Goal: Communication & Community: Answer question/provide support

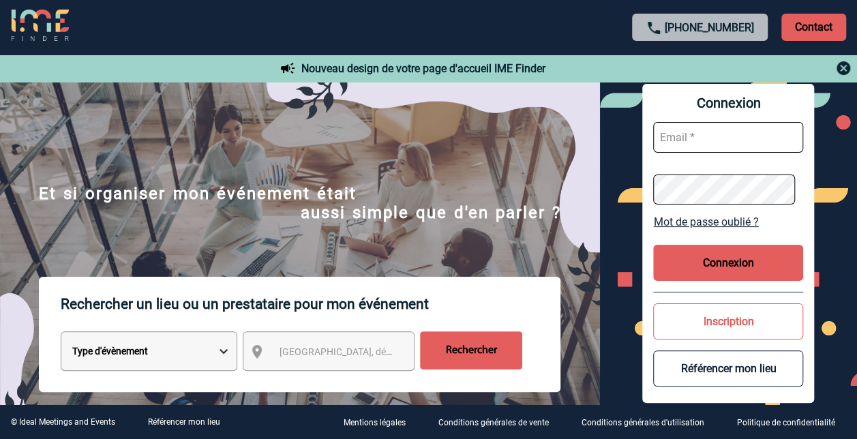
drag, startPoint x: 756, startPoint y: 29, endPoint x: 684, endPoint y: 29, distance: 71.6
click at [684, 29] on p "+33 1 45 72 07 14" at bounding box center [700, 27] width 136 height 27
copy link "1 45 72 07 14"
click at [793, 32] on p "Contact" at bounding box center [813, 27] width 65 height 27
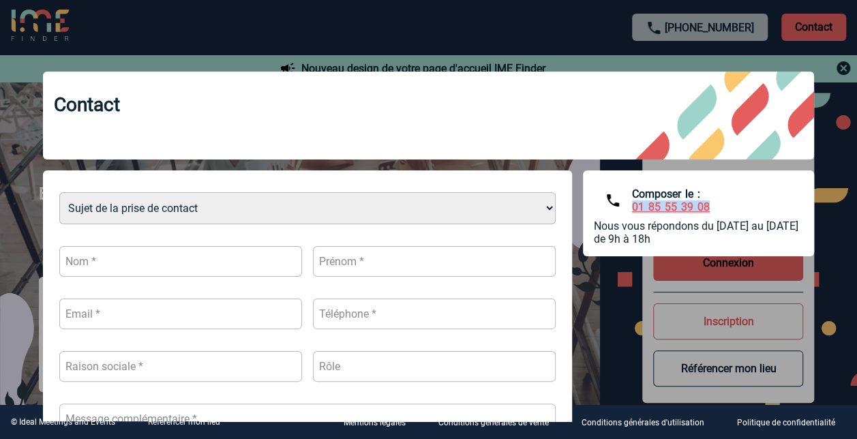
drag, startPoint x: 708, startPoint y: 207, endPoint x: 620, endPoint y: 210, distance: 88.0
click at [620, 210] on div "Composer le : 01 85 55 39 08" at bounding box center [698, 200] width 209 height 38
copy link "01 85 55 39 08"
click at [518, 35] on div at bounding box center [428, 219] width 857 height 439
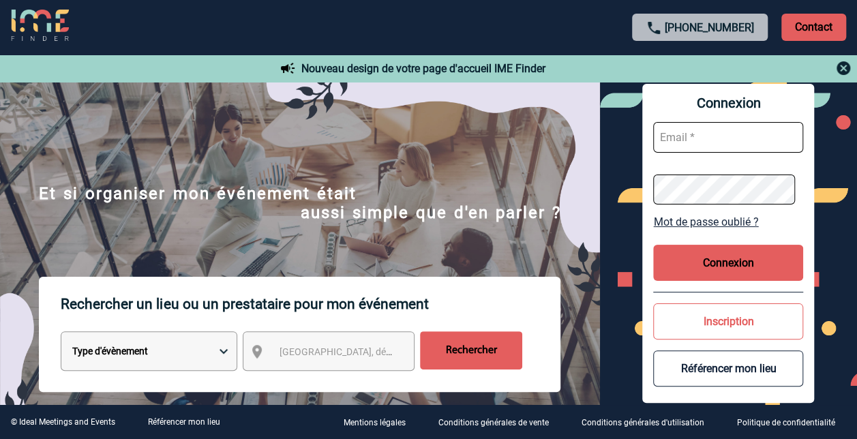
click at [697, 143] on input "text" at bounding box center [728, 137] width 150 height 31
type input "anne-marie.azcuenaga@capgemini.com"
click at [716, 265] on button "Connexion" at bounding box center [728, 263] width 150 height 36
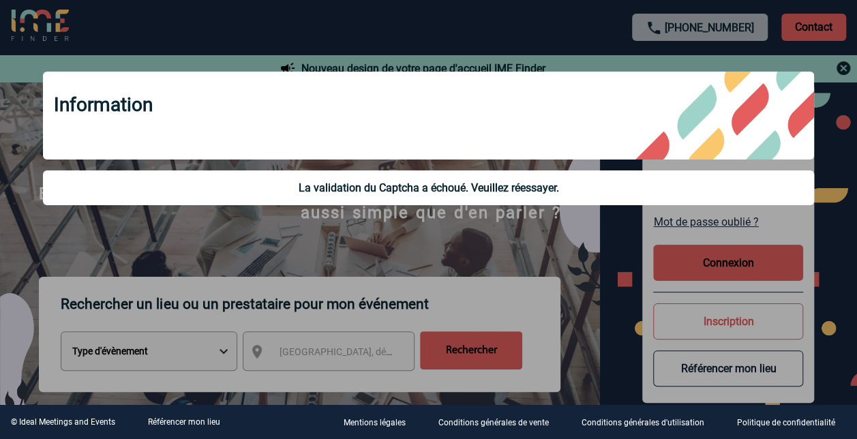
click at [575, 243] on div at bounding box center [428, 219] width 857 height 439
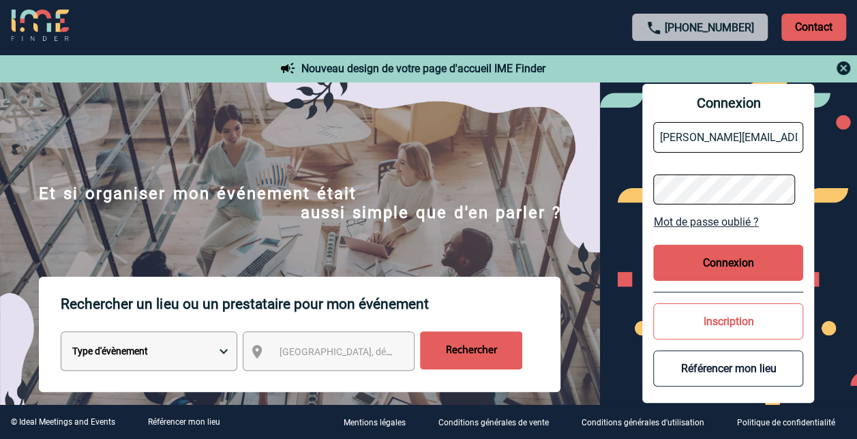
click at [644, 184] on div "Connexion anne-marie.azcuenaga@capgemini.com Mot de passe oublié ? Connexion In…" at bounding box center [728, 243] width 257 height 323
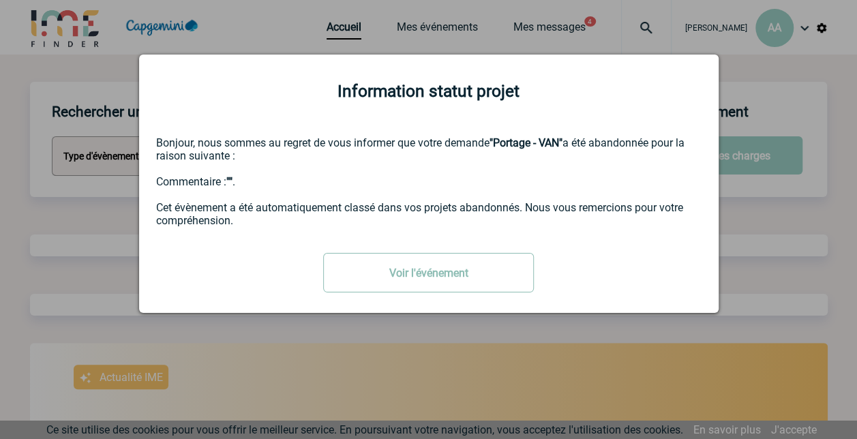
click at [451, 278] on link "Voir l'événement" at bounding box center [428, 273] width 211 height 40
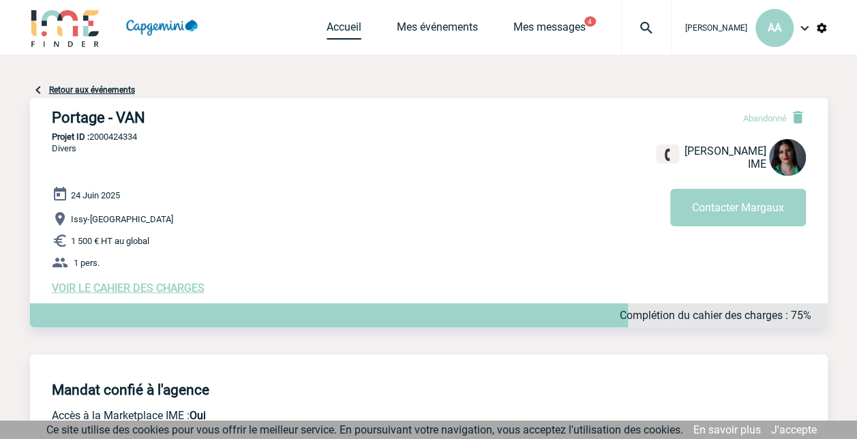
click at [327, 27] on link "Accueil" at bounding box center [344, 29] width 35 height 19
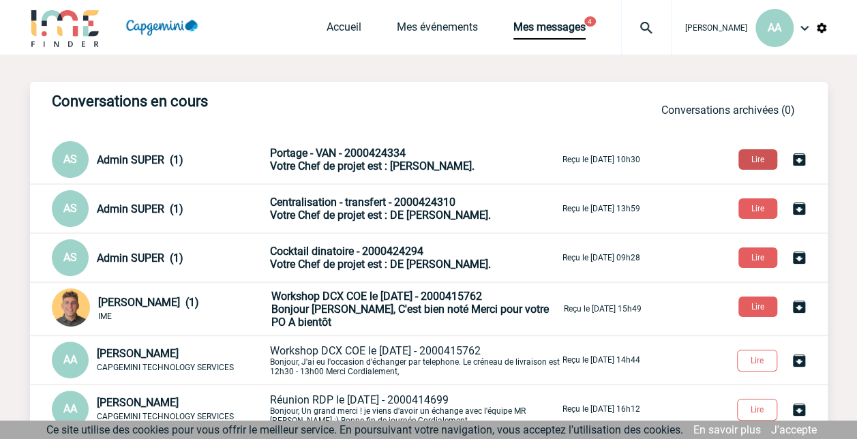
click at [753, 162] on button "Lire" at bounding box center [757, 159] width 39 height 20
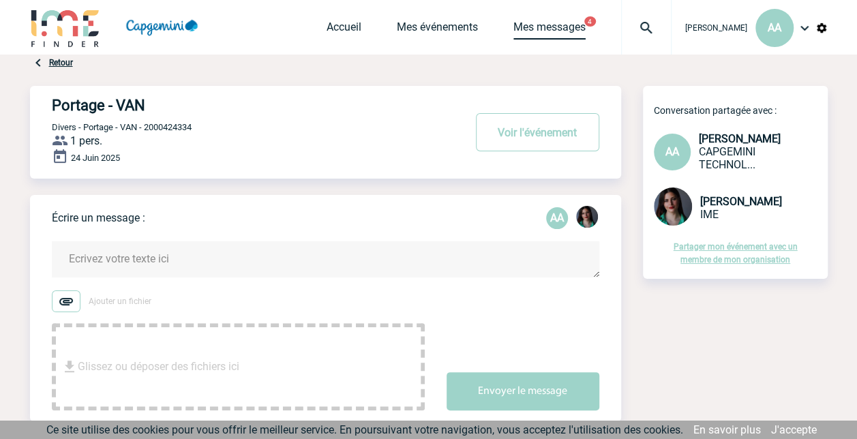
click at [522, 28] on link "Mes messages" at bounding box center [549, 29] width 72 height 19
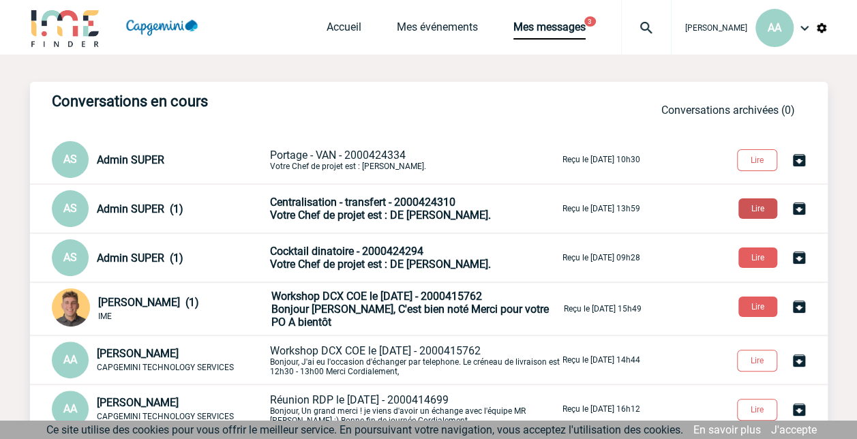
click at [755, 211] on button "Lire" at bounding box center [757, 208] width 39 height 20
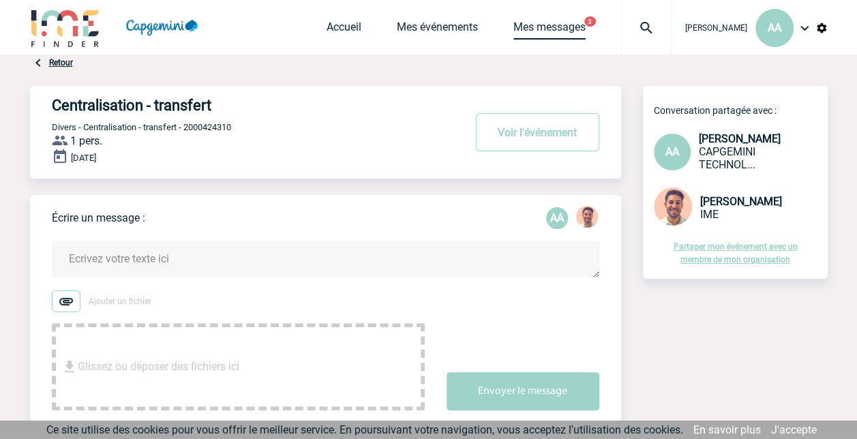
click at [515, 27] on link "Mes messages" at bounding box center [549, 29] width 72 height 19
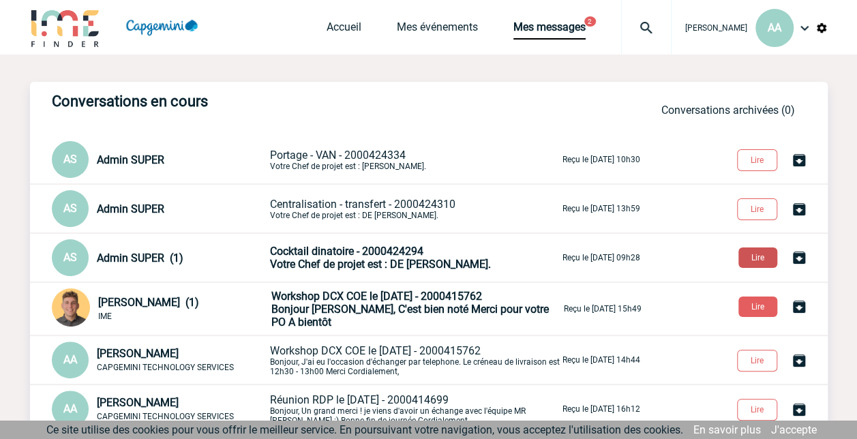
click at [754, 257] on button "Lire" at bounding box center [757, 257] width 39 height 20
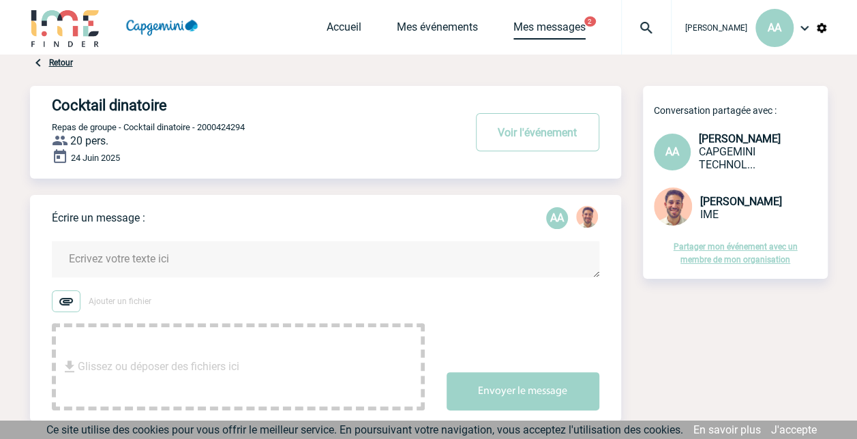
click at [530, 27] on link "Mes messages" at bounding box center [549, 29] width 72 height 19
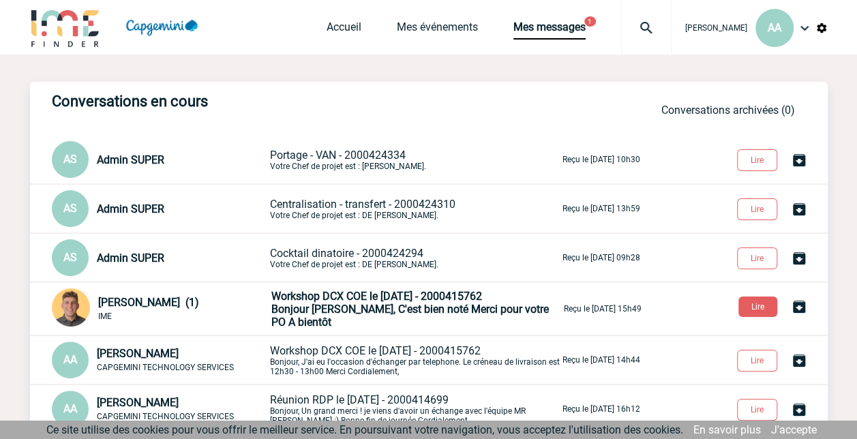
click at [325, 250] on span "Cocktail dinatoire - 2000424294" at bounding box center [346, 253] width 153 height 13
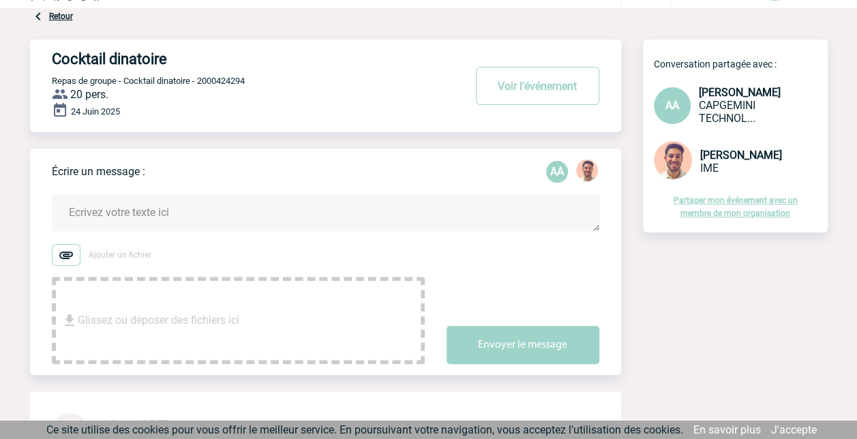
scroll to position [17, 0]
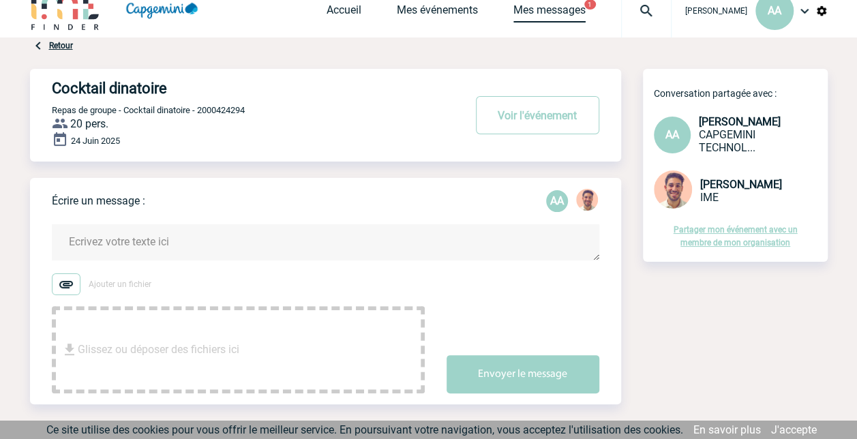
click at [524, 11] on link "Mes messages" at bounding box center [549, 12] width 72 height 19
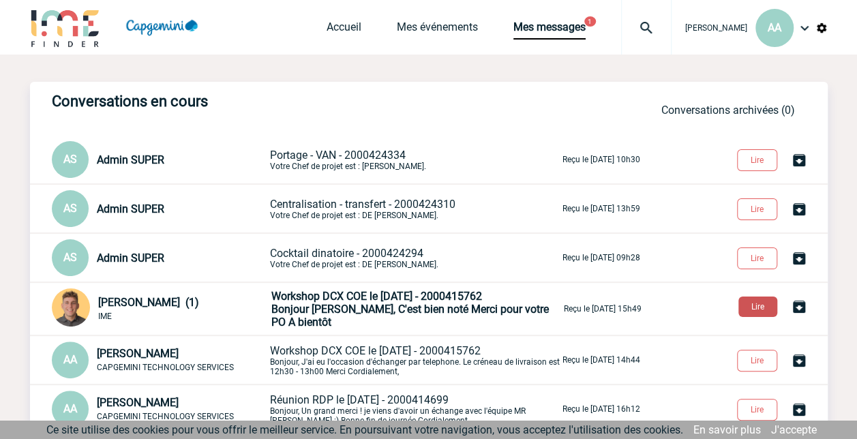
click at [755, 308] on button "Lire" at bounding box center [757, 307] width 39 height 20
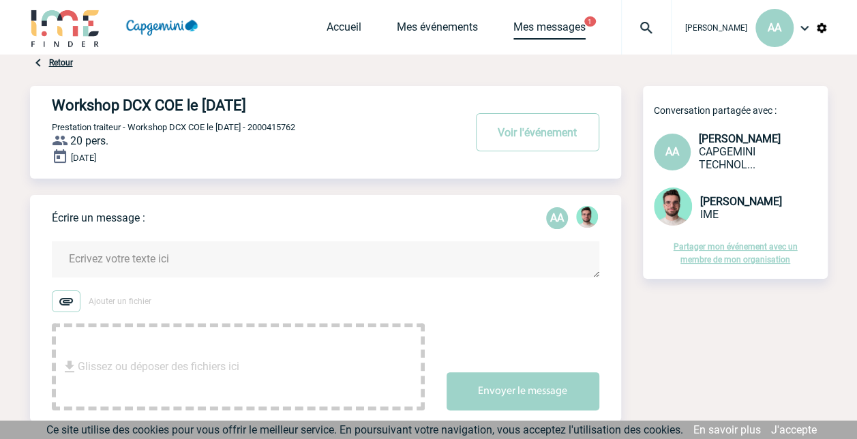
click at [520, 29] on link "Mes messages" at bounding box center [549, 29] width 72 height 19
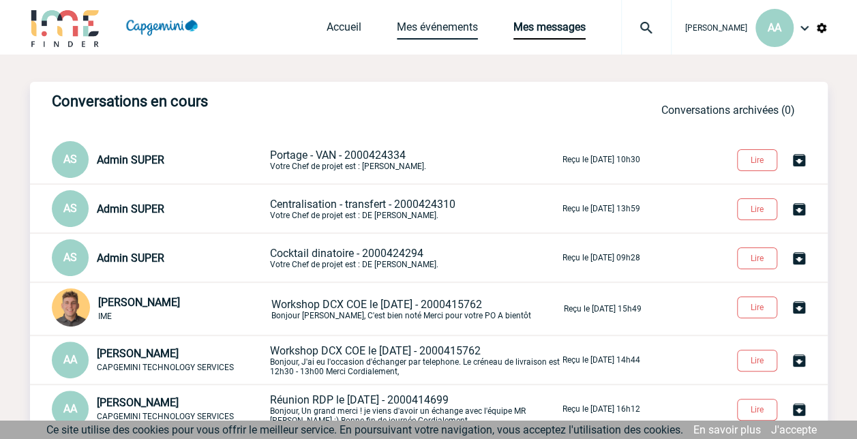
click at [398, 22] on link "Mes événements" at bounding box center [437, 29] width 81 height 19
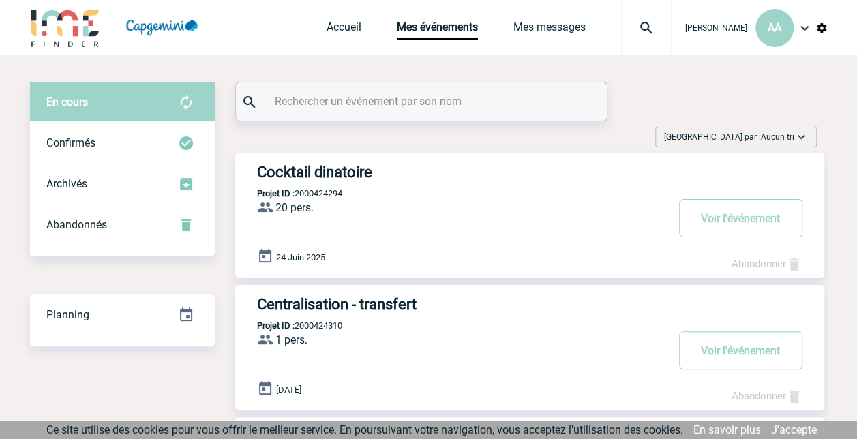
click at [331, 166] on h3 "Cocktail dinatoire" at bounding box center [461, 172] width 409 height 17
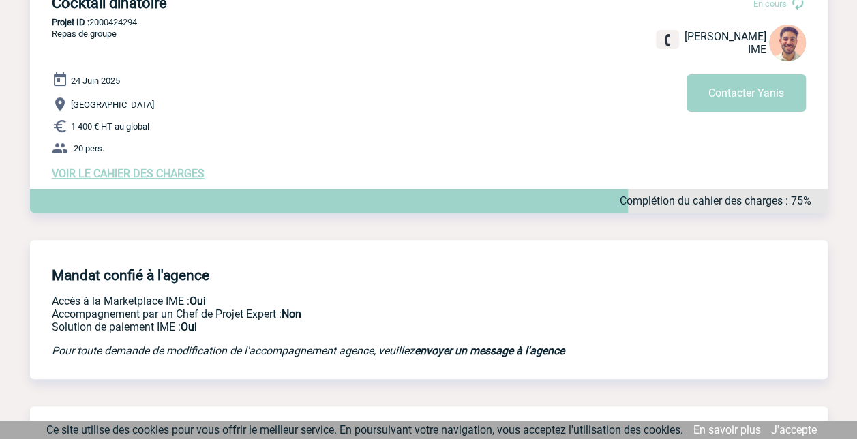
scroll to position [136, 0]
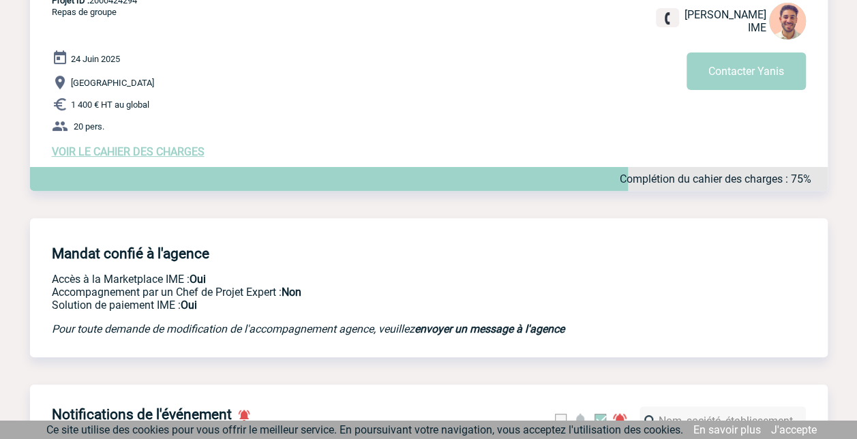
click at [153, 154] on span "VOIR LE CAHIER DES CHARGES" at bounding box center [128, 151] width 153 height 13
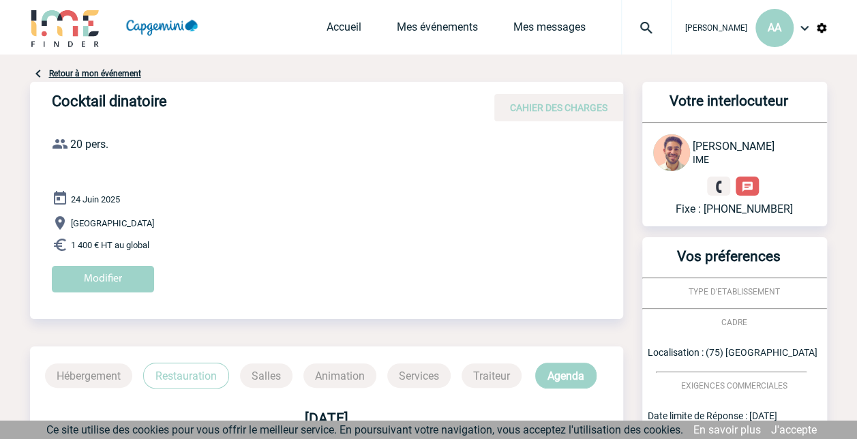
click at [78, 74] on link "Retour à mon événement" at bounding box center [95, 74] width 92 height 10
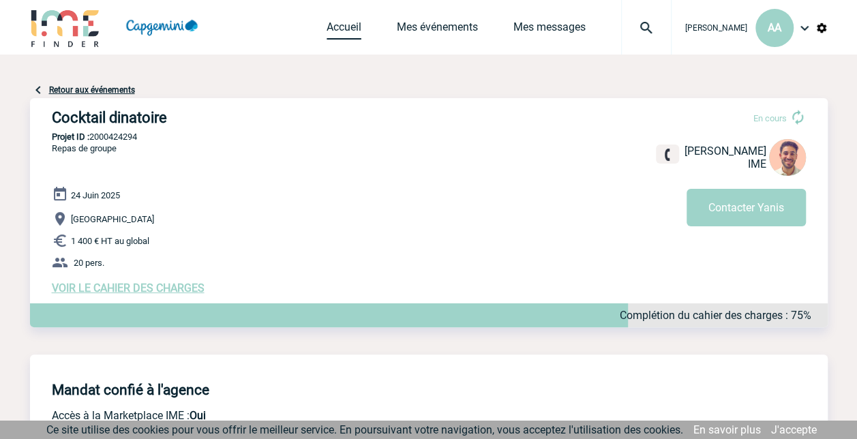
click at [327, 26] on link "Accueil" at bounding box center [344, 29] width 35 height 19
